Goal: Communication & Community: Answer question/provide support

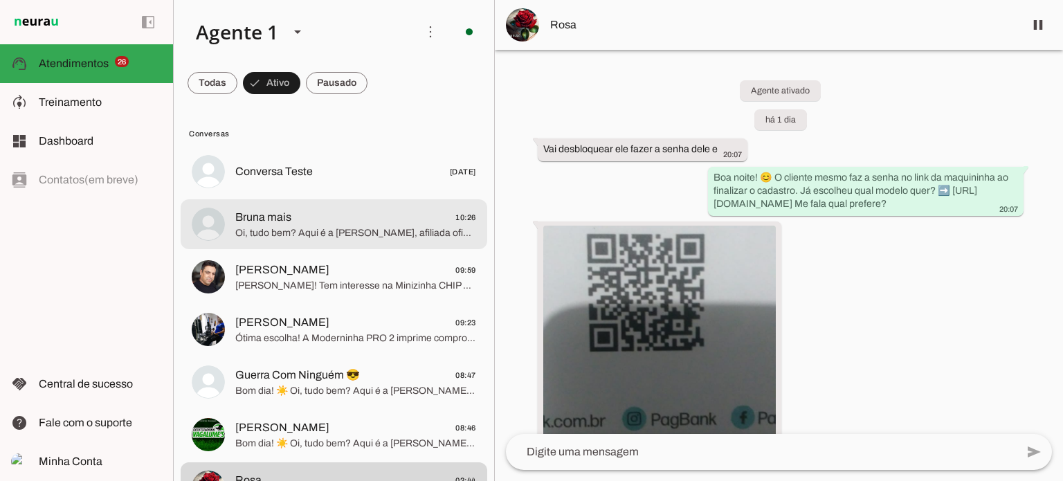
click at [376, 226] on span "Oi, tudo bem? Aqui é a [PERSON_NAME], afiliada oficial da PagBank! ☺️ Acabamos …" at bounding box center [355, 233] width 241 height 14
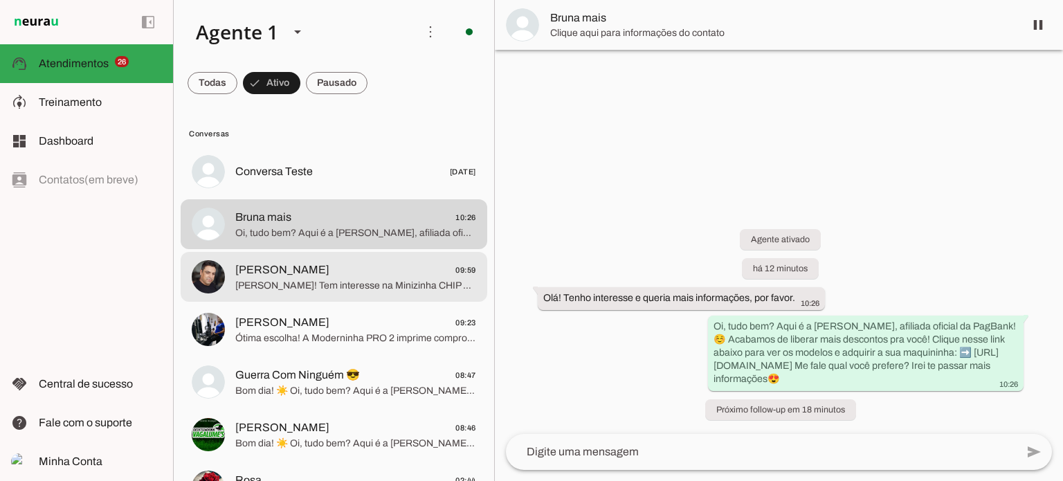
click at [318, 273] on span "[PERSON_NAME] 09:59" at bounding box center [355, 270] width 241 height 17
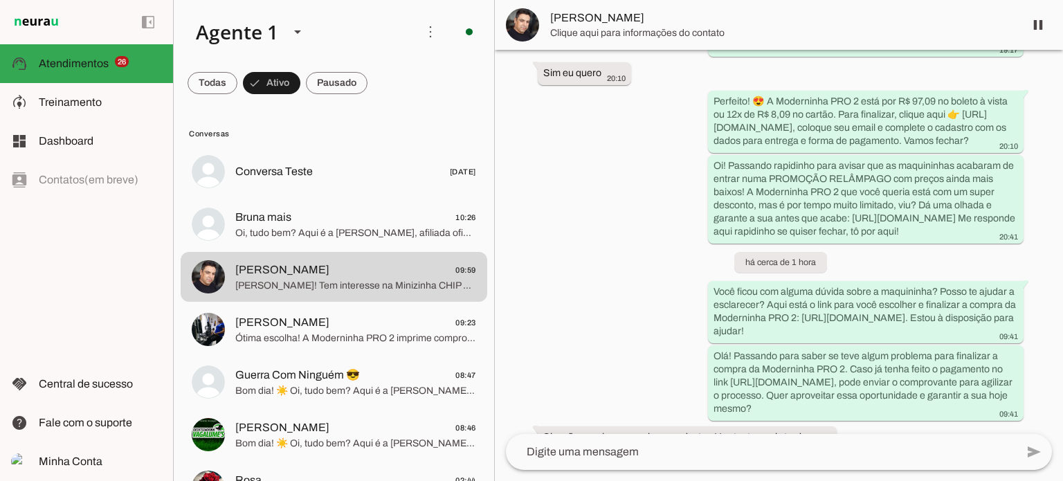
scroll to position [779, 0]
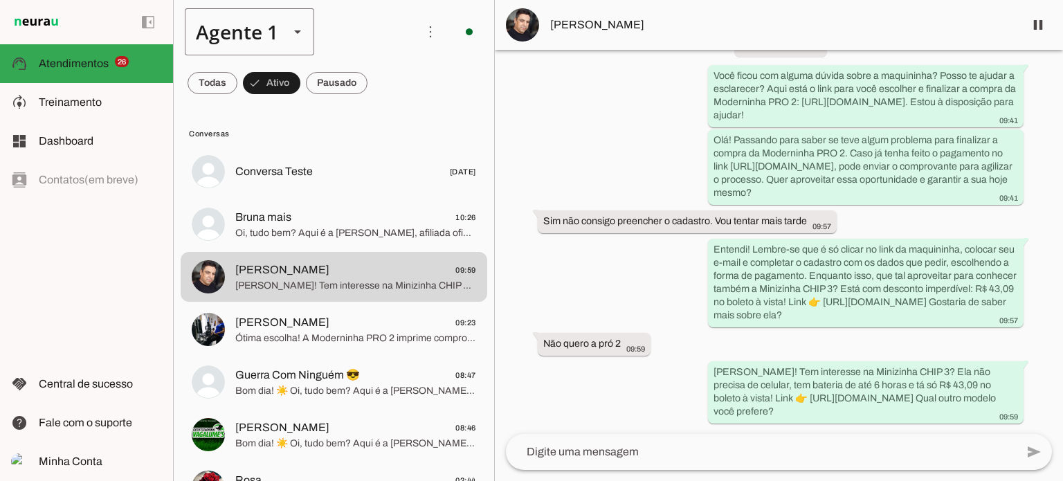
click at [294, 33] on slot at bounding box center [297, 32] width 17 height 17
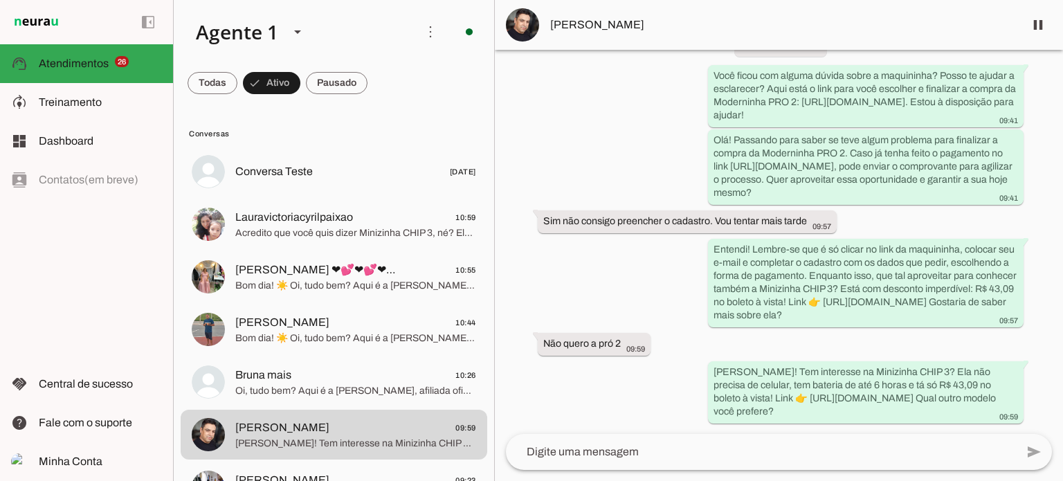
scroll to position [0, 0]
